Goal: Task Accomplishment & Management: Manage account settings

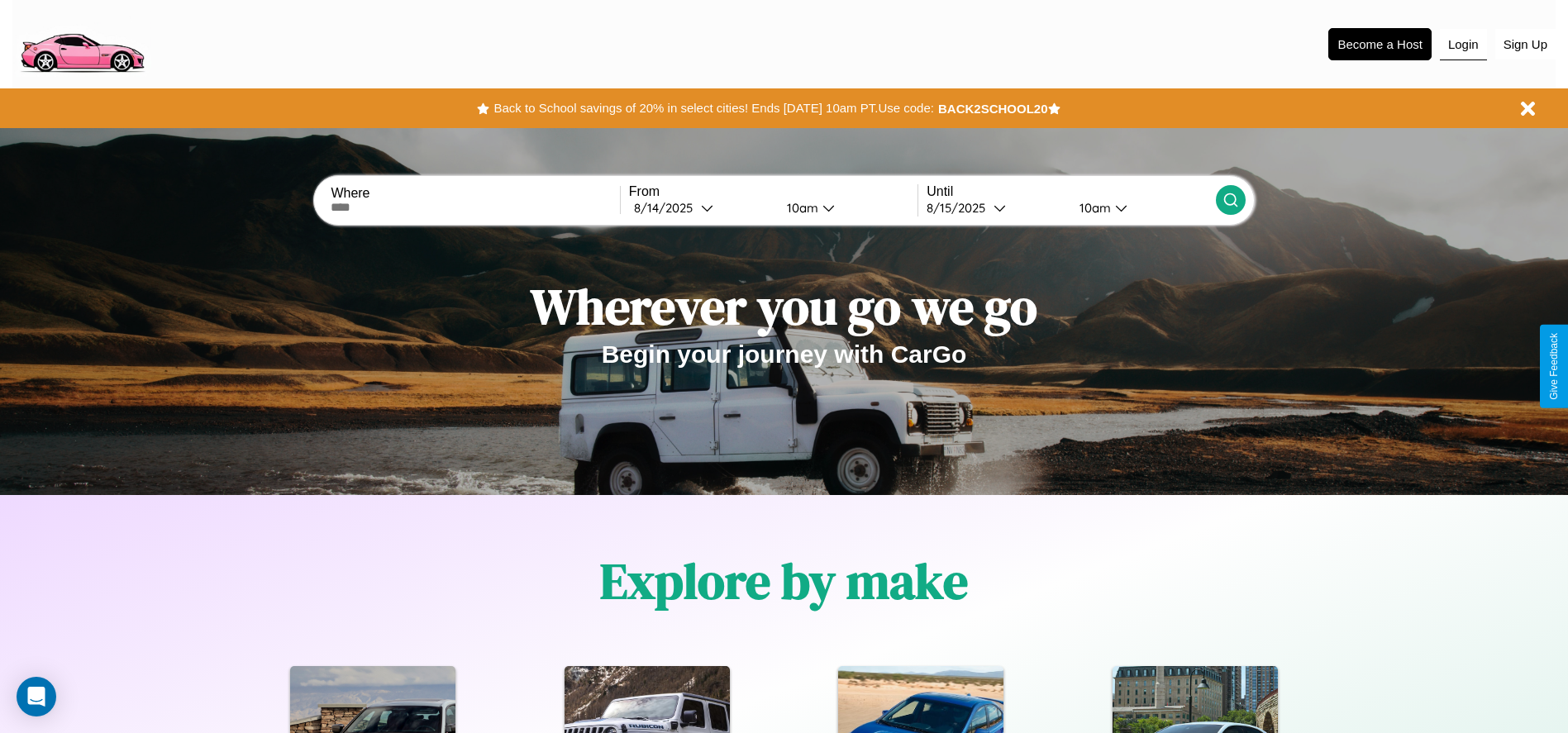
click at [1463, 44] on button "Login" at bounding box center [1463, 45] width 47 height 32
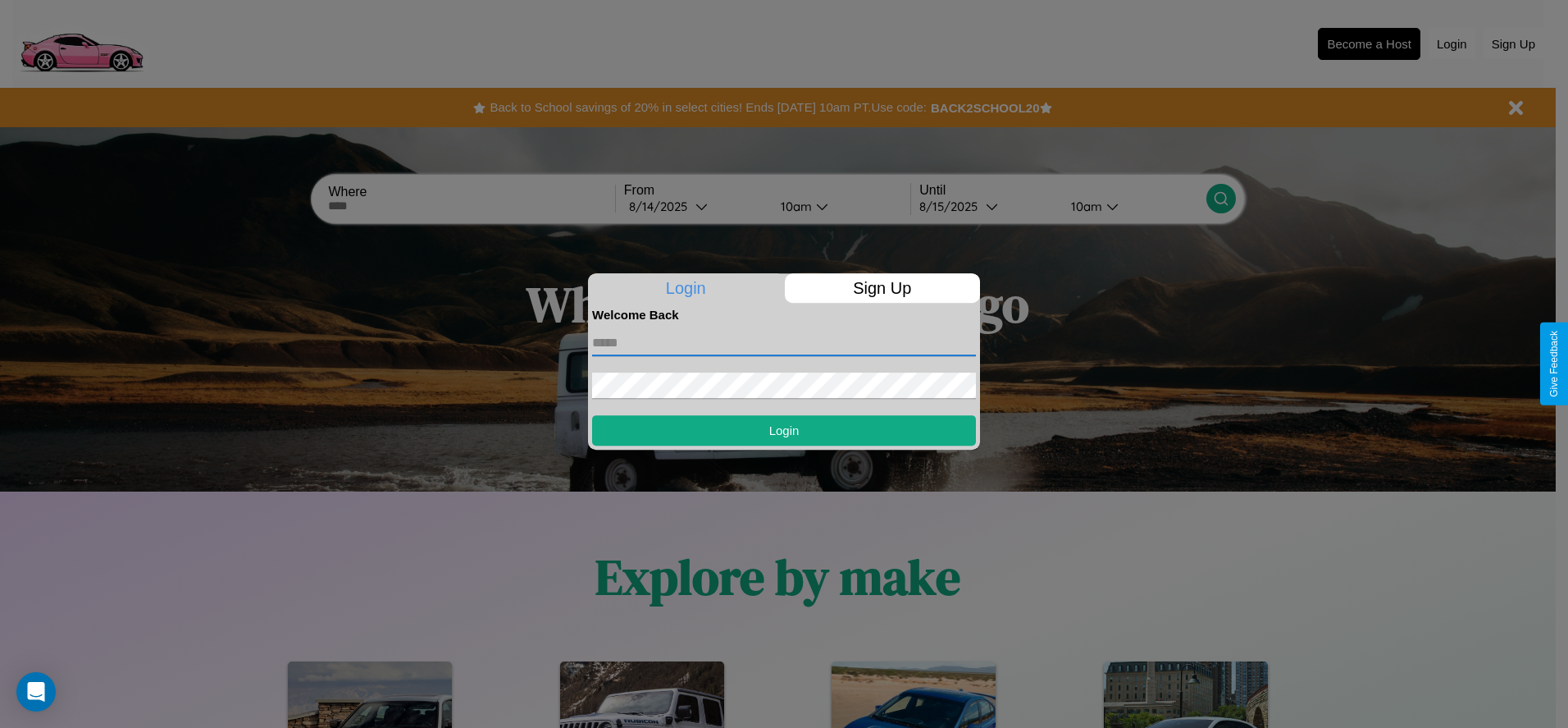
click at [784, 342] on input "text" at bounding box center [784, 343] width 384 height 26
type input "**********"
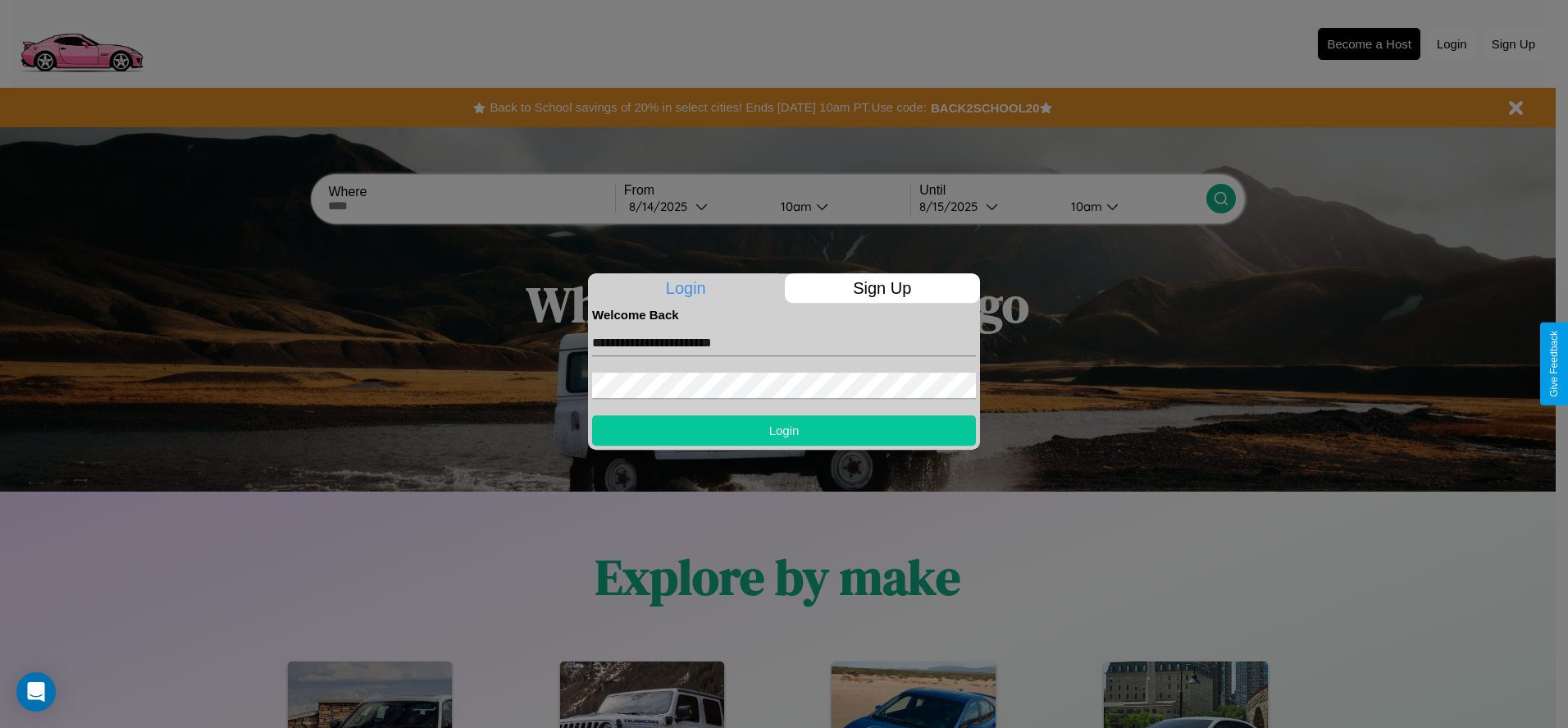
click at [784, 430] on button "Login" at bounding box center [784, 430] width 384 height 31
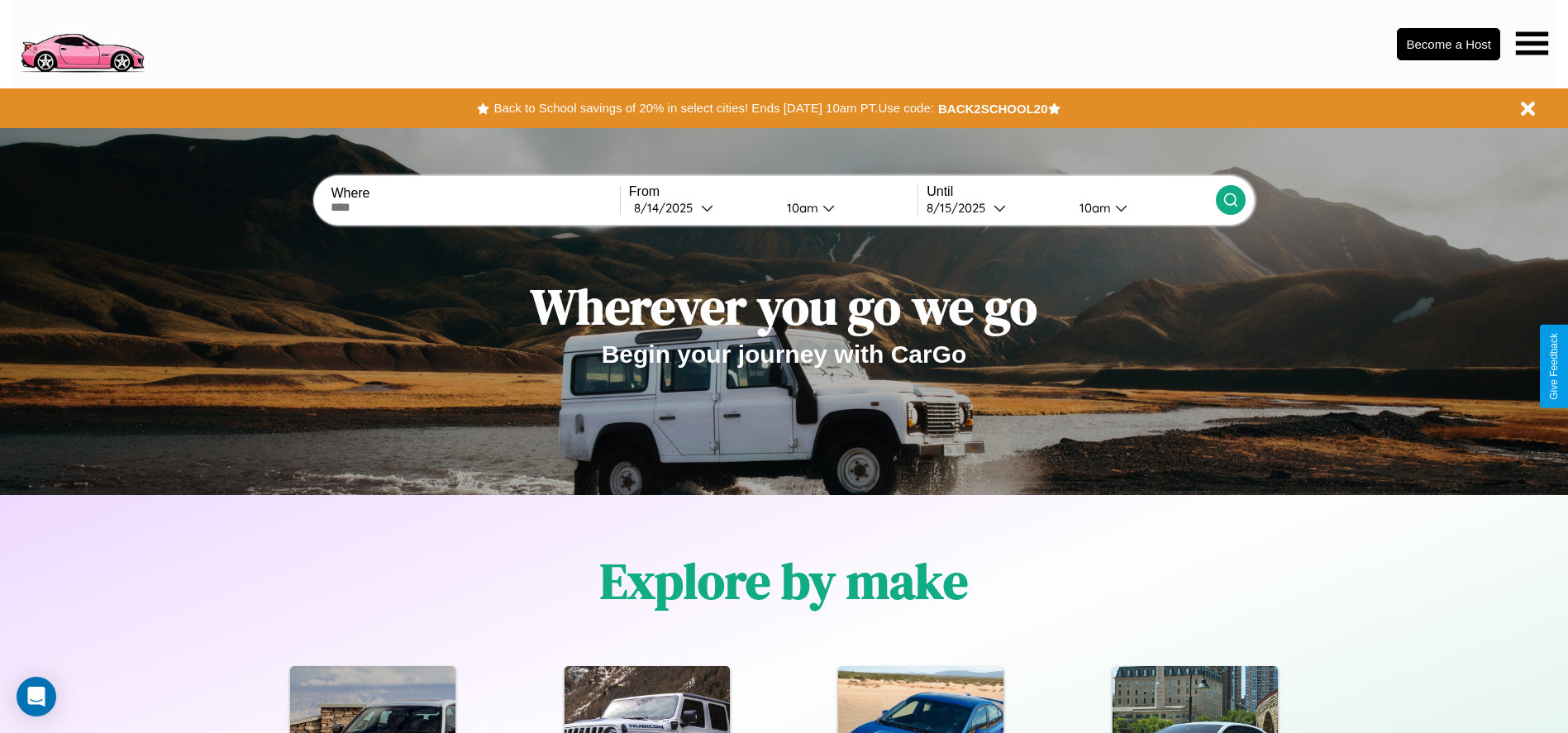
click at [1531, 43] on icon at bounding box center [1531, 43] width 32 height 23
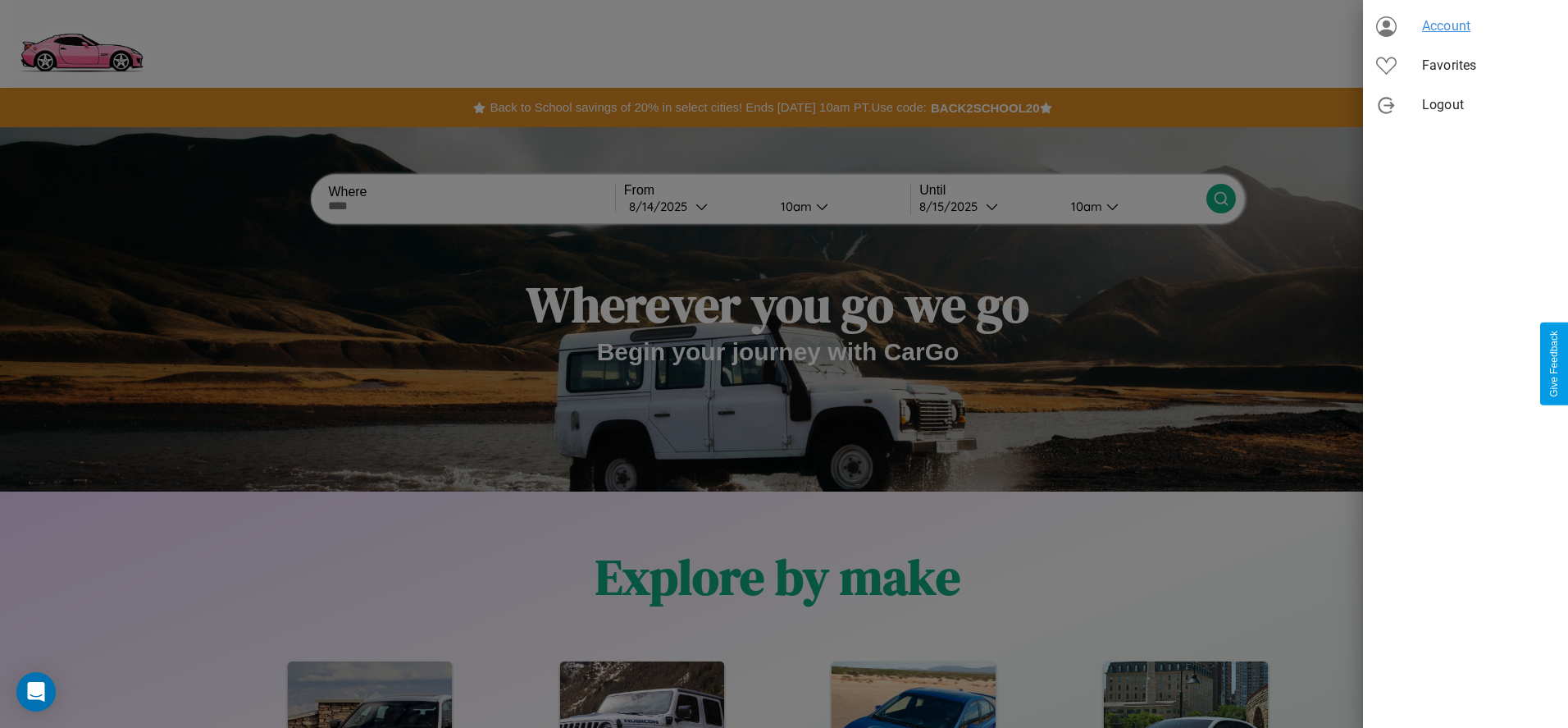
click at [1465, 26] on span "Account" at bounding box center [1488, 26] width 133 height 20
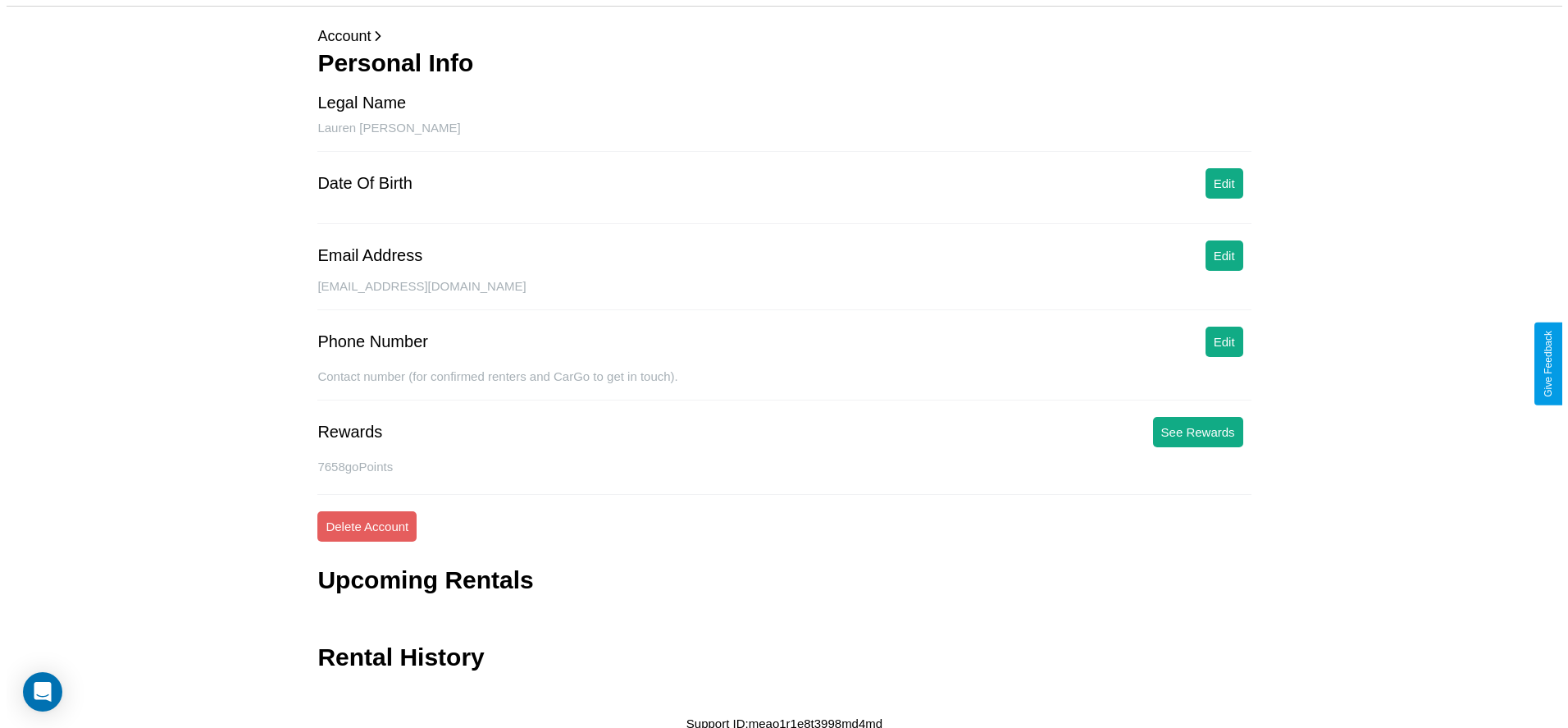
scroll to position [66, 0]
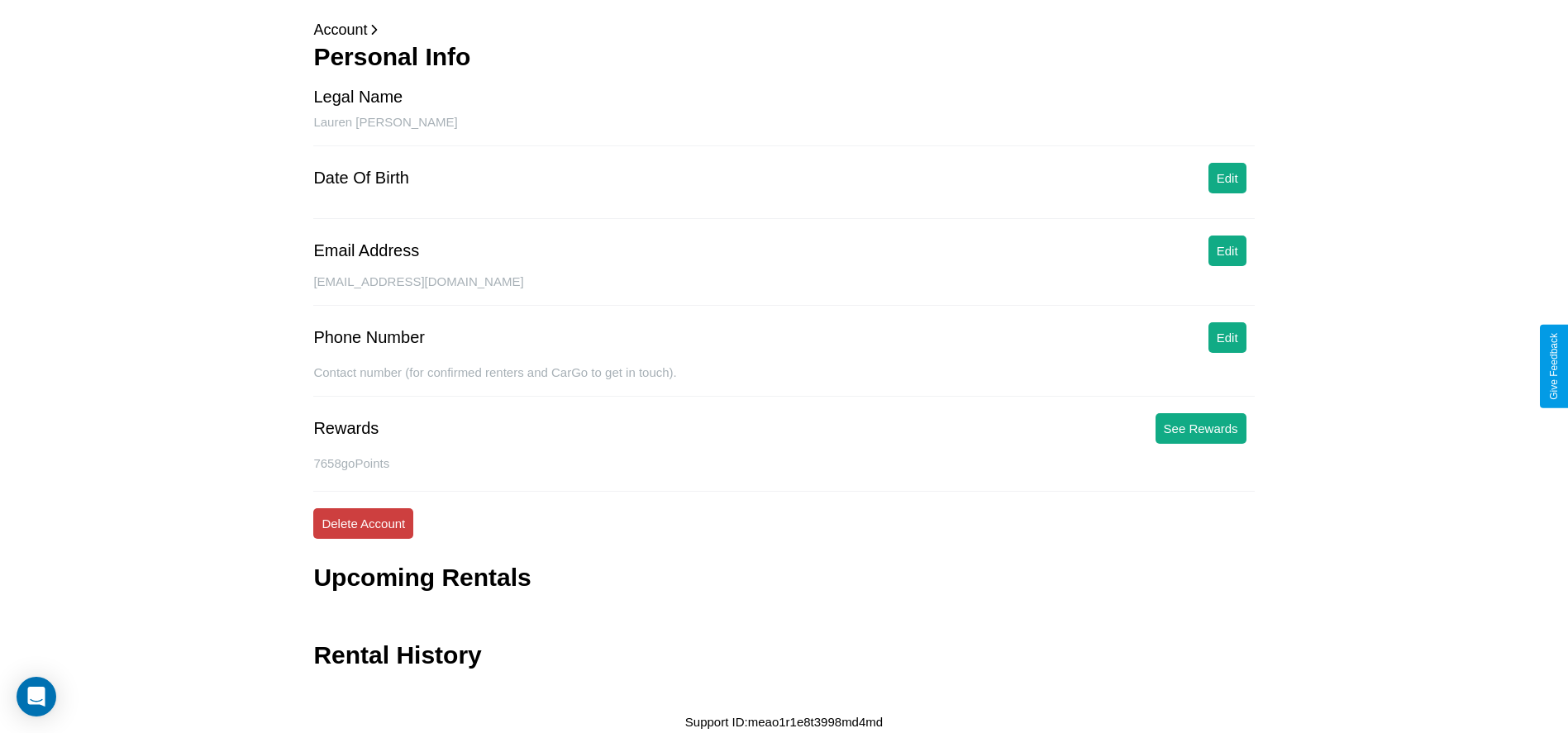
click at [363, 523] on button "Delete Account" at bounding box center [363, 523] width 100 height 31
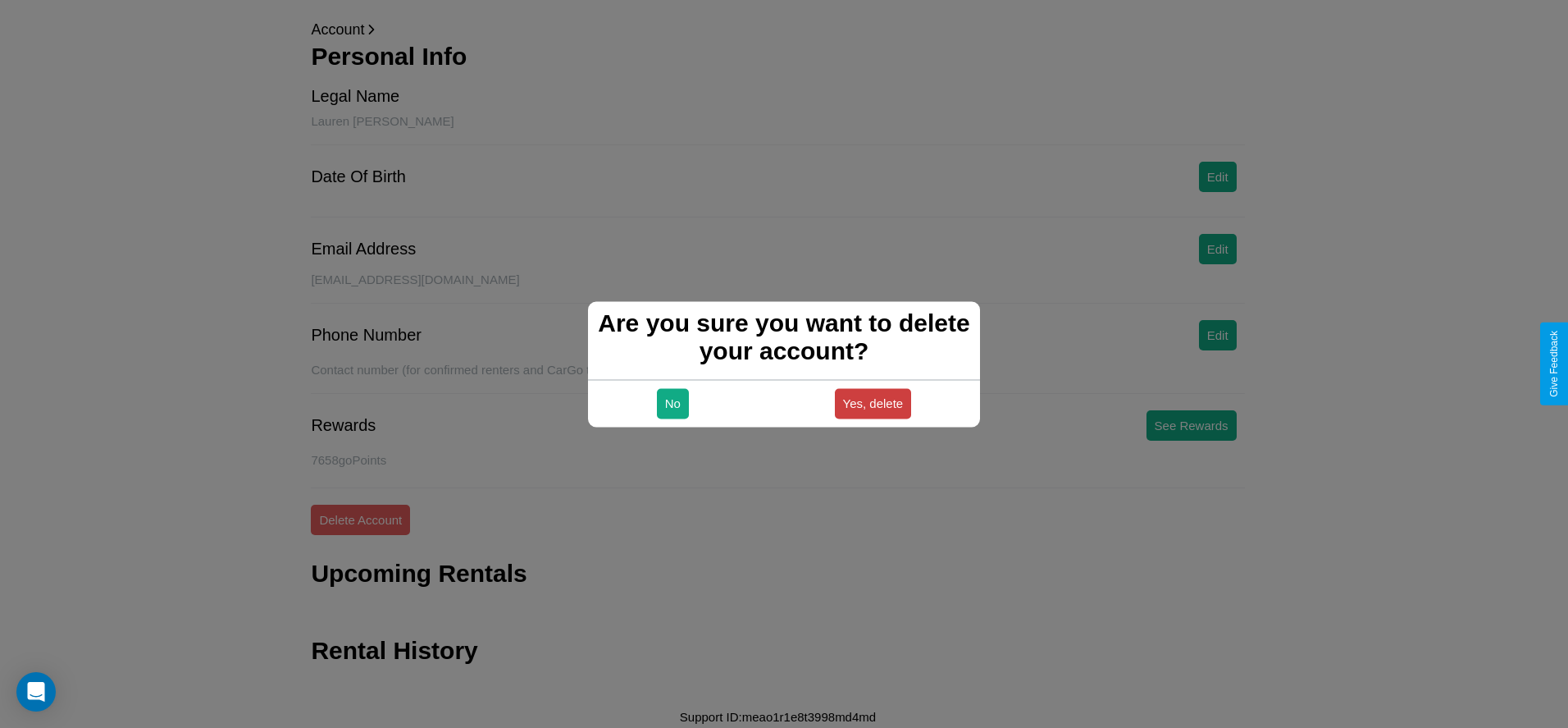
click at [873, 403] on button "Yes, delete" at bounding box center [873, 403] width 77 height 31
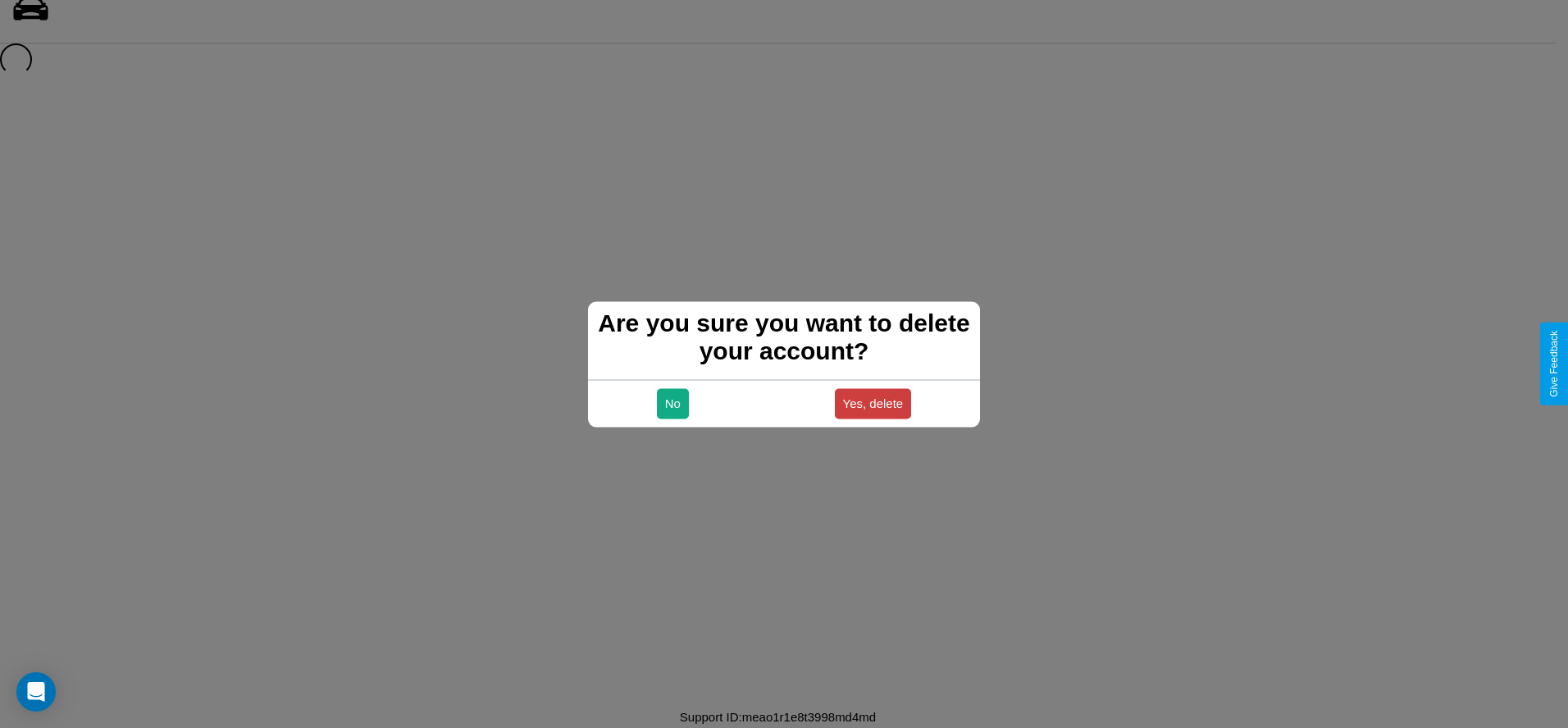
scroll to position [22, 0]
